Goal: Task Accomplishment & Management: Use online tool/utility

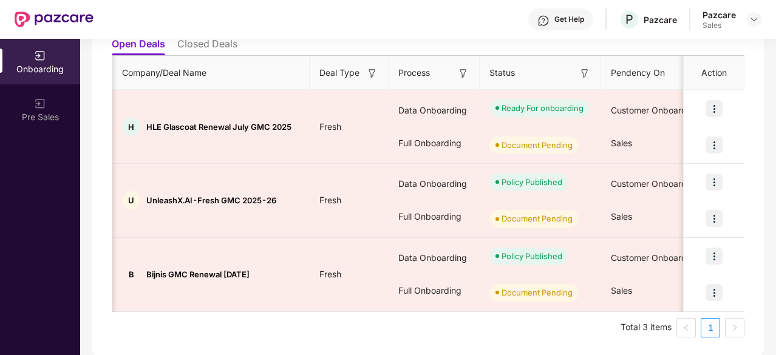
scroll to position [0, 229]
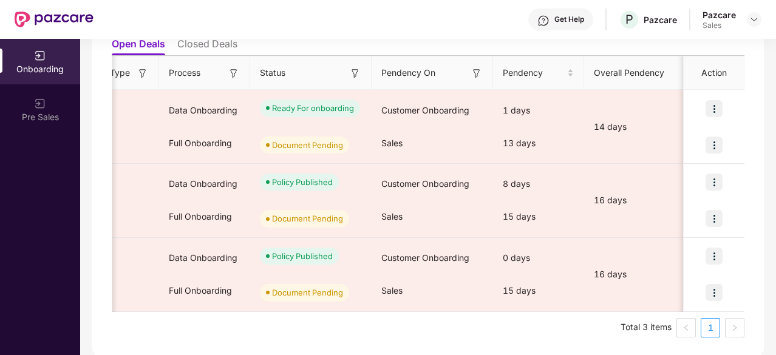
click at [722, 10] on div "Pazcare" at bounding box center [718, 15] width 33 height 12
click at [750, 16] on img at bounding box center [754, 20] width 10 height 10
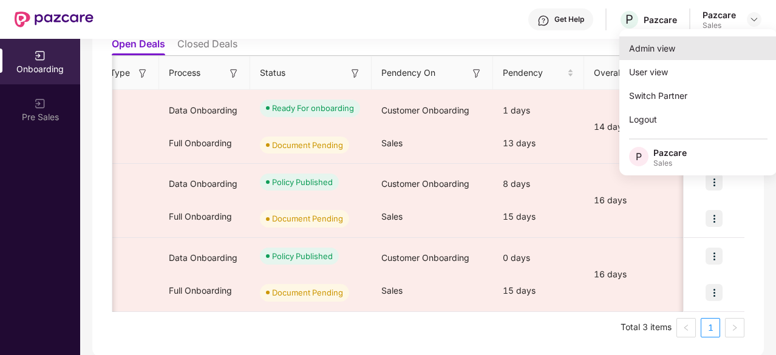
click at [691, 47] on div "Admin view" at bounding box center [698, 48] width 158 height 24
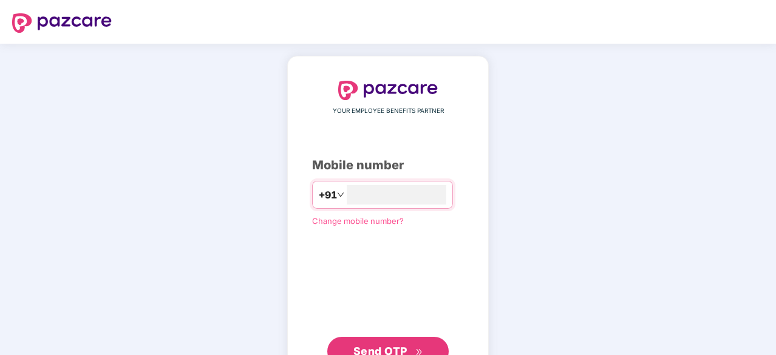
type input "**********"
click at [375, 344] on span "Send OTP" at bounding box center [380, 350] width 54 height 13
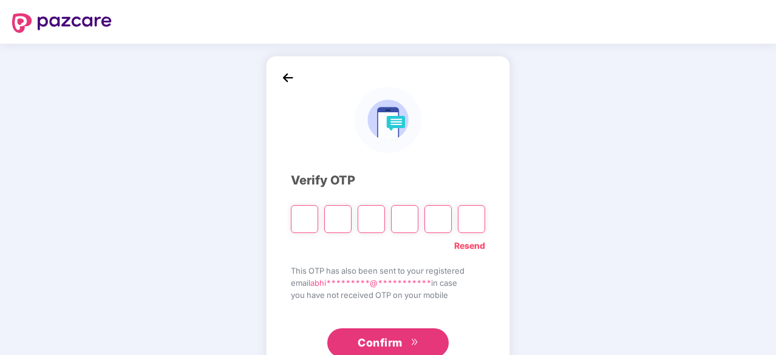
type input "*"
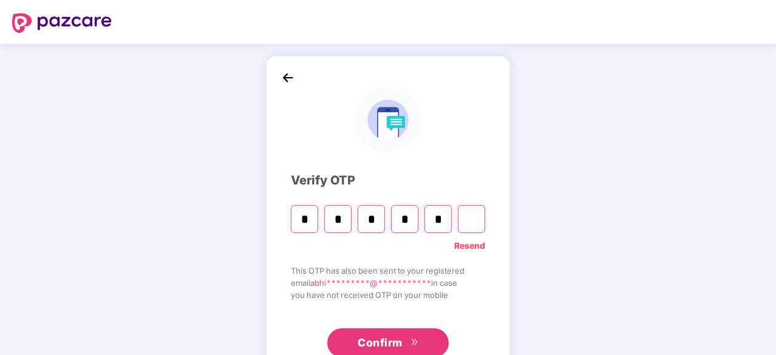
type input "*"
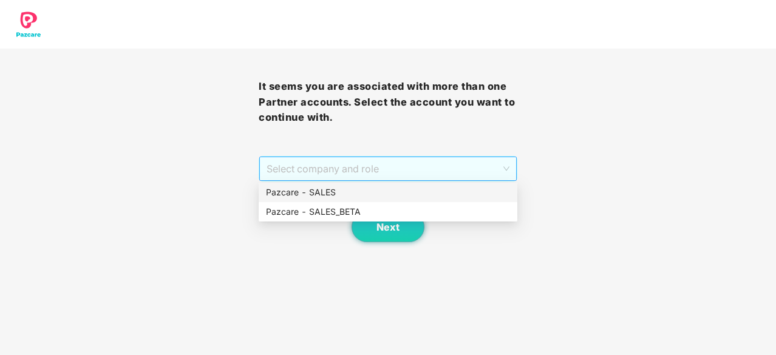
click at [472, 172] on span "Select company and role" at bounding box center [387, 168] width 243 height 23
click at [416, 194] on div "Pazcare - SALES" at bounding box center [388, 192] width 244 height 13
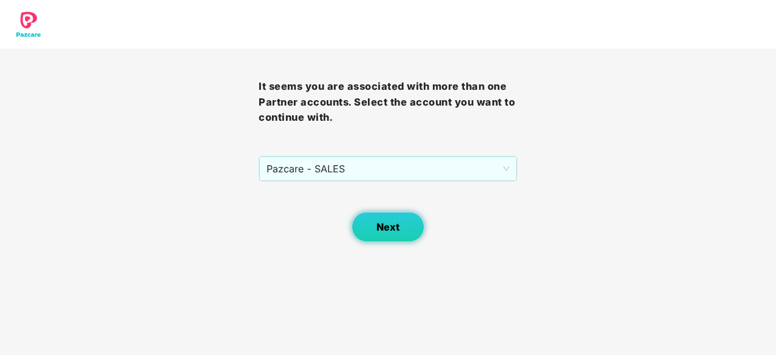
click at [392, 222] on span "Next" at bounding box center [387, 228] width 23 height 12
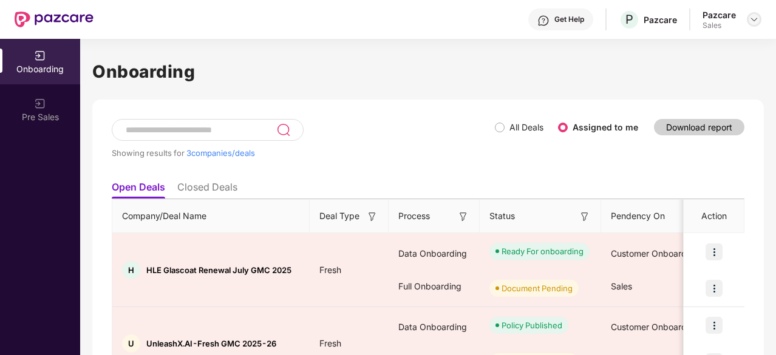
click at [753, 22] on img at bounding box center [754, 20] width 10 height 10
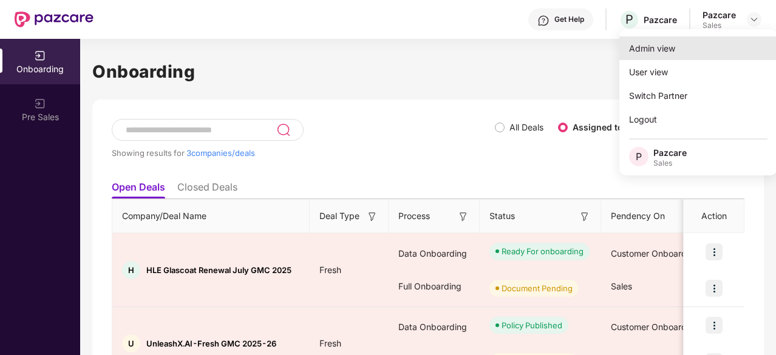
click at [702, 46] on div "Admin view" at bounding box center [698, 48] width 158 height 24
